Goal: Information Seeking & Learning: Learn about a topic

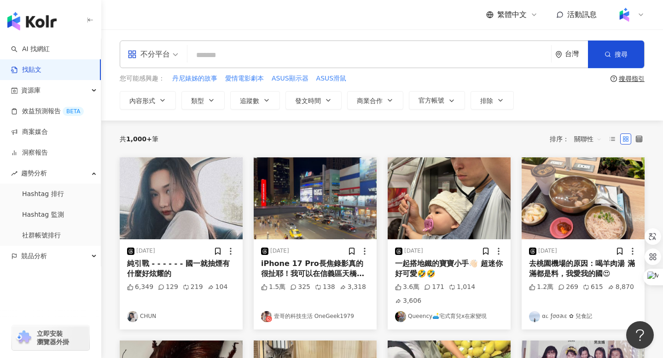
click at [212, 61] on input "search" at bounding box center [369, 55] width 356 height 20
click at [233, 54] on input "search" at bounding box center [369, 55] width 356 height 20
type input "*"
type input "****"
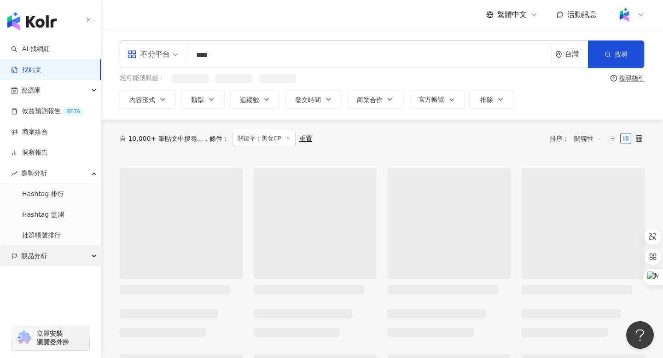
click at [31, 253] on span "競品分析" at bounding box center [34, 256] width 26 height 21
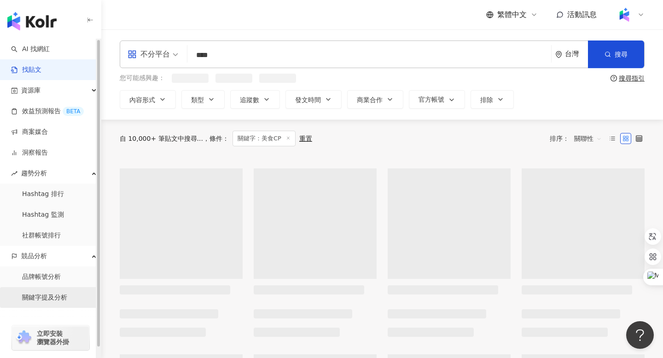
click at [45, 298] on link "關鍵字提及分析" at bounding box center [44, 297] width 45 height 9
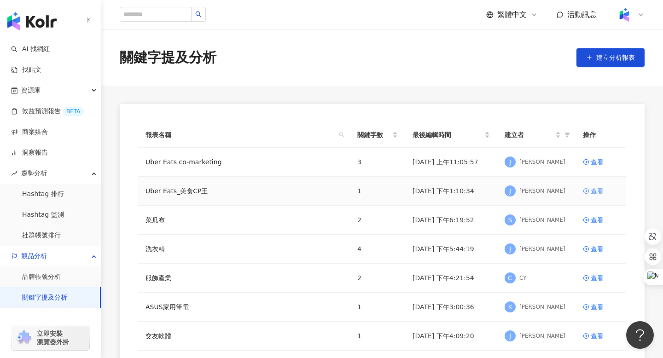
click at [592, 191] on div "查看" at bounding box center [596, 191] width 13 height 10
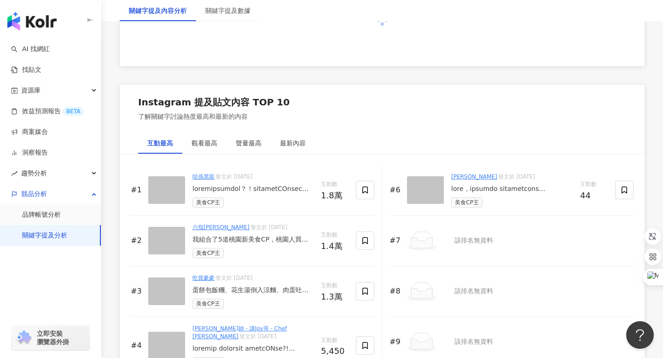
scroll to position [1204, 0]
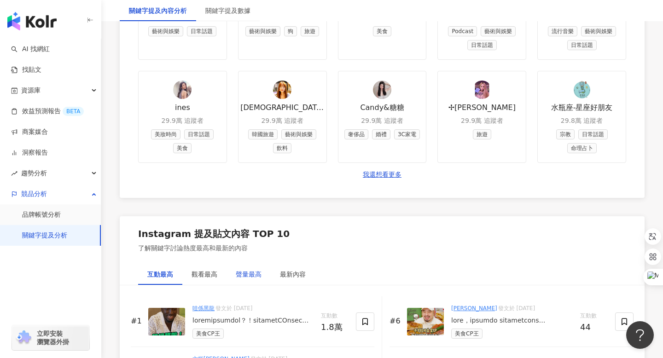
click at [247, 276] on div "聲量最高" at bounding box center [249, 274] width 26 height 10
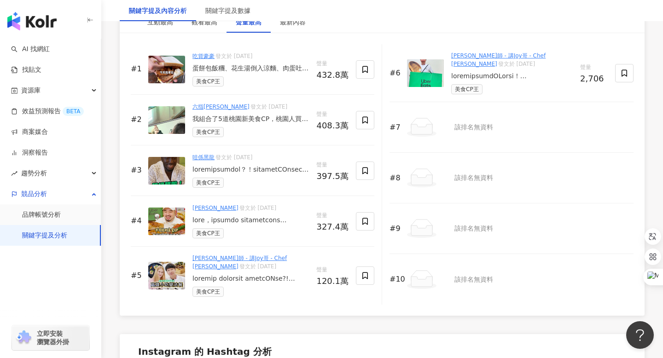
scroll to position [1457, 0]
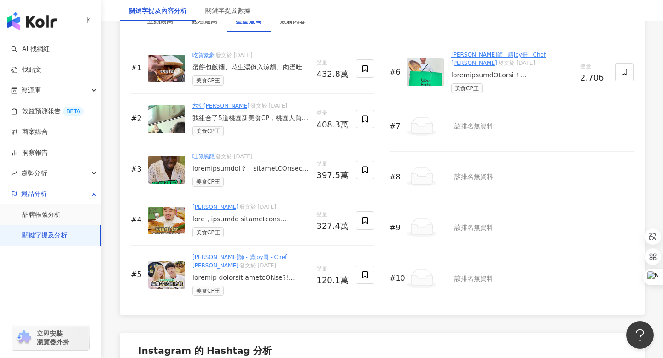
click at [209, 117] on div "我組合了5道桃園新美食CP，桃園人買單嗎? 口感滑溜清爽的『阿美米干總店－豌豆粉』配上勁脆的香酥肥腸，到只能內行人帶路的『樂糕朝食－酥脆蘿蔔糕』配上麻辣干絲.…" at bounding box center [250, 118] width 116 height 9
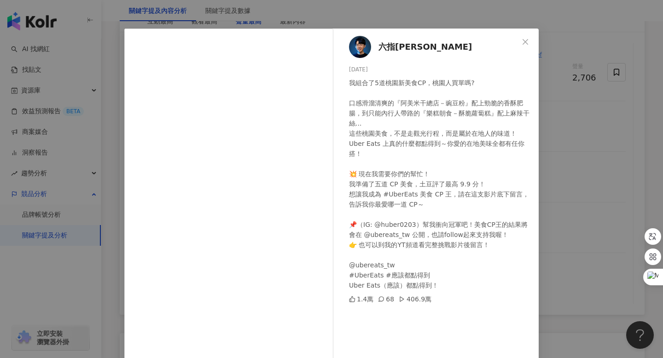
scroll to position [19, 0]
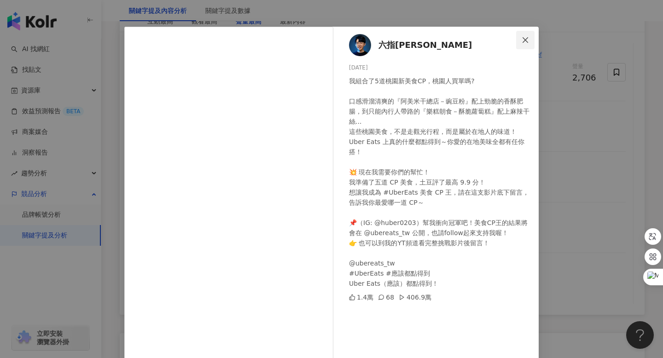
click at [525, 37] on icon "close" at bounding box center [524, 39] width 7 height 7
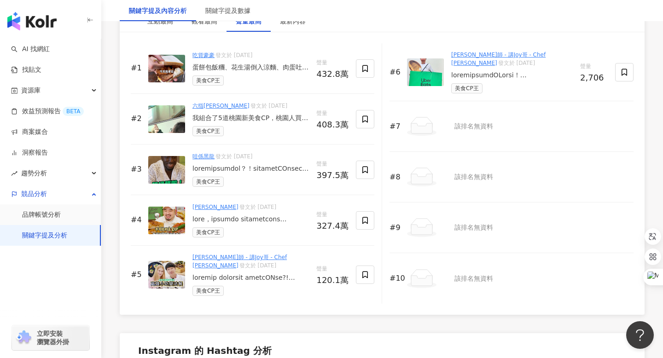
click at [158, 70] on img at bounding box center [166, 69] width 37 height 28
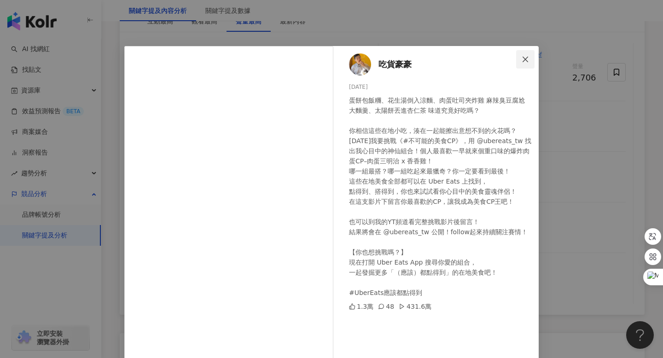
click at [522, 58] on icon "close" at bounding box center [524, 59] width 7 height 7
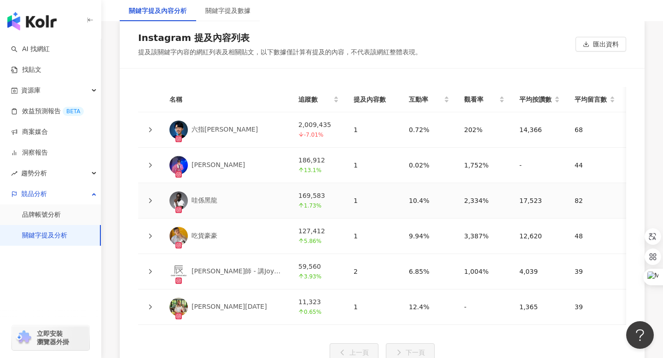
scroll to position [2065, 0]
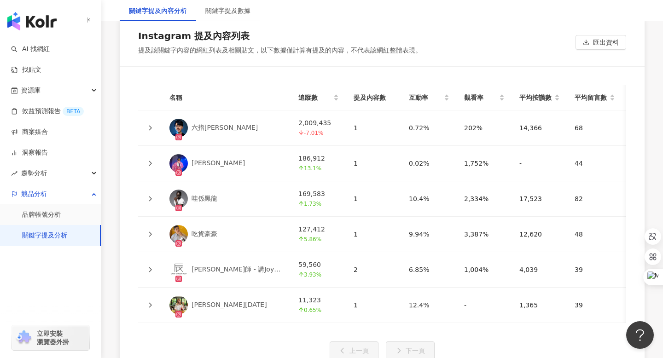
click at [208, 127] on div "六指[PERSON_NAME]" at bounding box center [224, 127] width 66 height 9
click at [203, 127] on div "六指[PERSON_NAME]" at bounding box center [224, 127] width 66 height 9
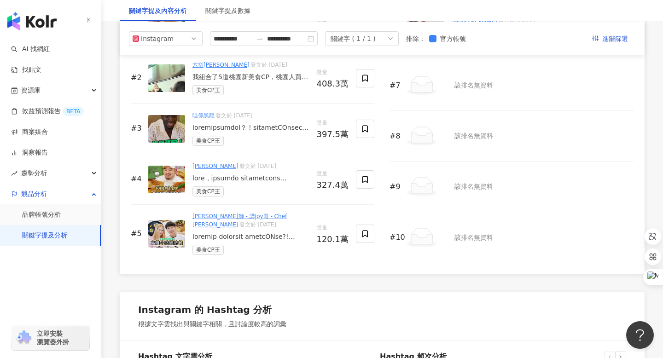
scroll to position [1447, 0]
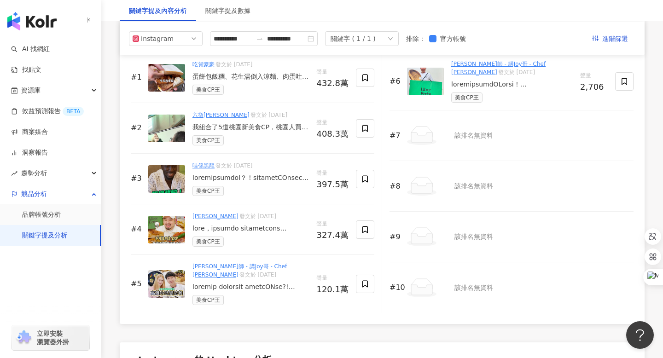
click at [164, 126] on img at bounding box center [166, 129] width 37 height 28
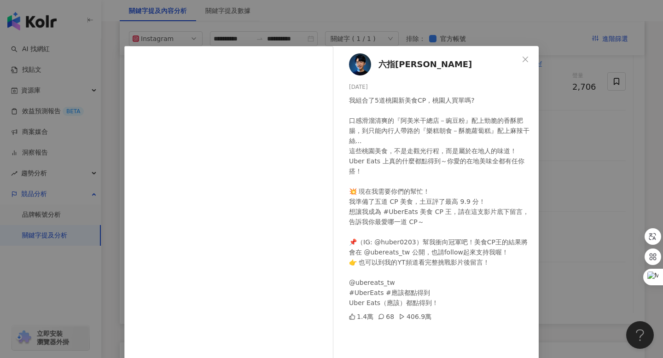
scroll to position [55, 0]
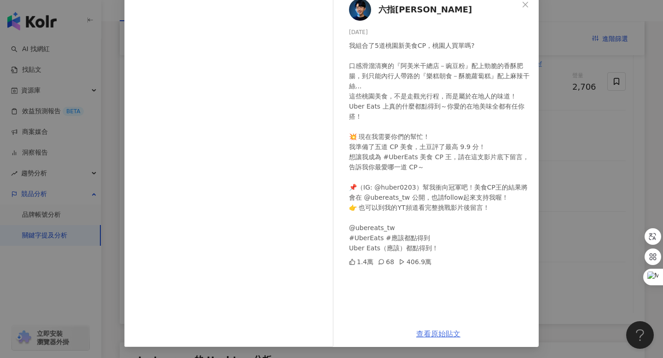
click at [435, 330] on link "查看原始貼文" at bounding box center [438, 333] width 44 height 9
click at [526, 4] on icon "close" at bounding box center [524, 4] width 7 height 7
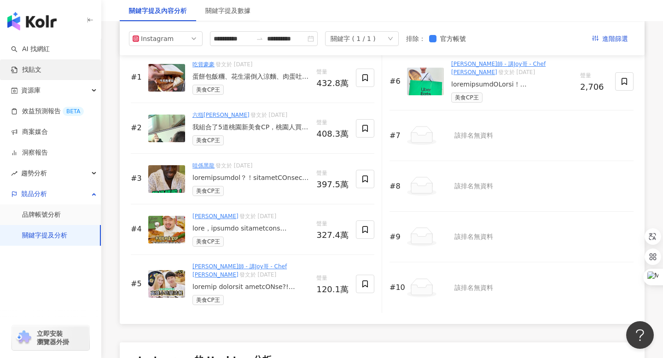
click at [27, 68] on link "找貼文" at bounding box center [26, 69] width 30 height 9
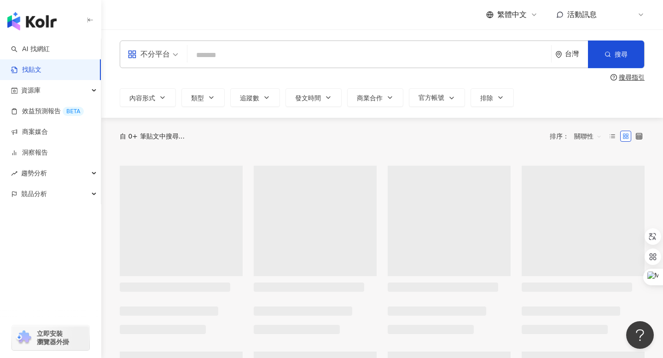
click at [230, 52] on input "search" at bounding box center [369, 55] width 356 height 20
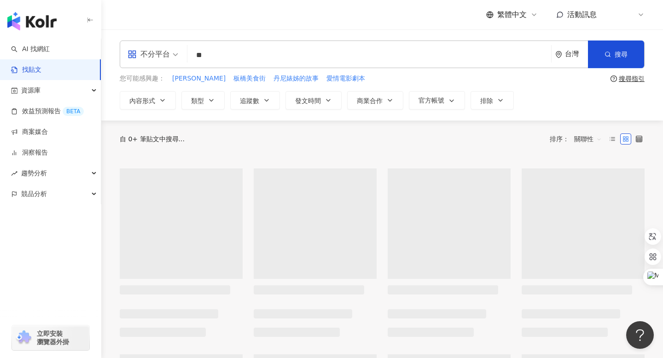
type input "*"
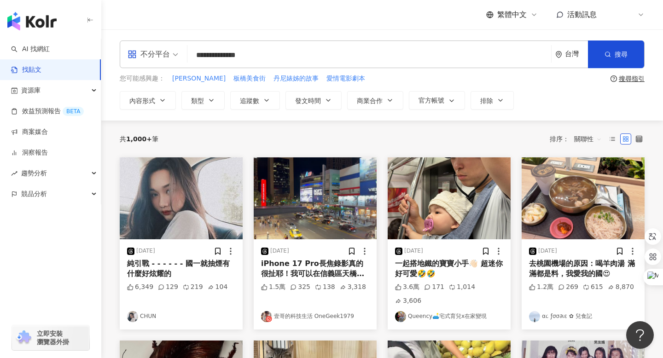
type input "**********"
